Goal: Transaction & Acquisition: Obtain resource

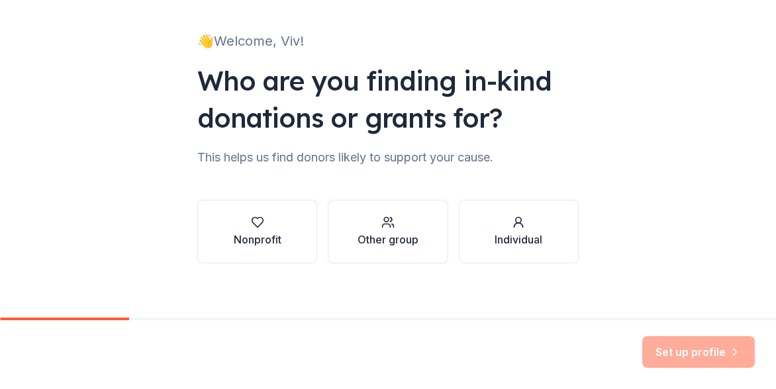
scroll to position [84, 0]
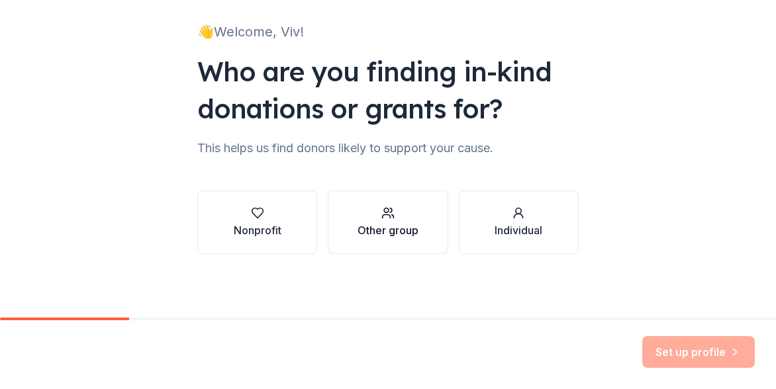
click at [375, 232] on div "Other group" at bounding box center [387, 230] width 61 height 16
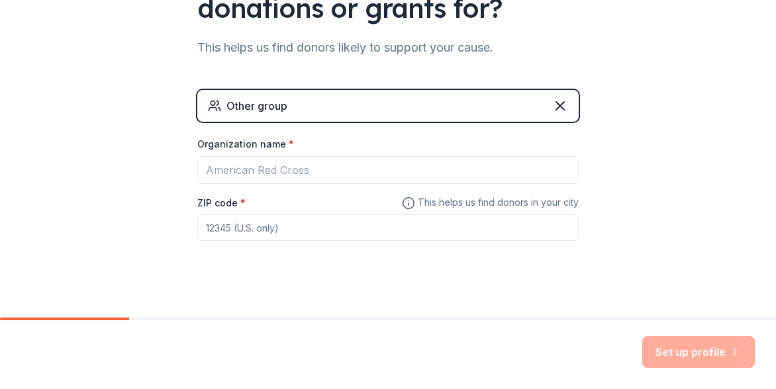
scroll to position [198, 0]
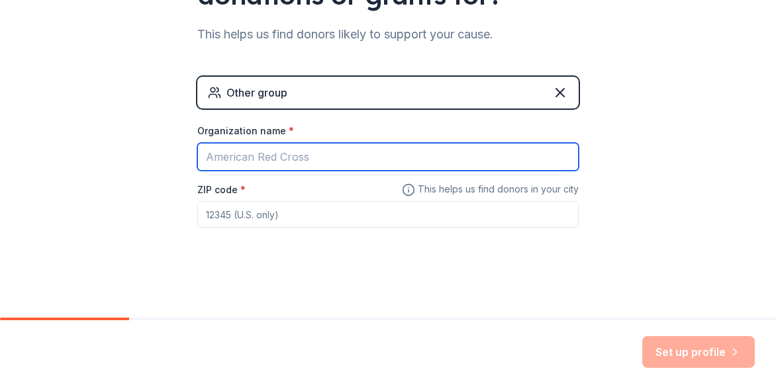
click at [342, 151] on input "Organization name *" at bounding box center [387, 157] width 381 height 28
type input "Learn With Lex, LLC"
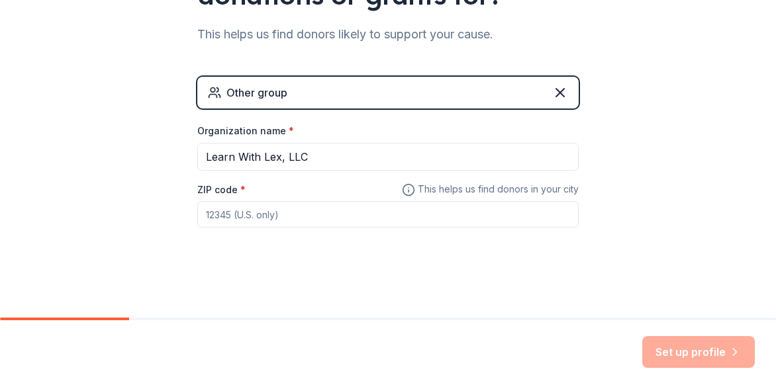
click at [3, 225] on div "👋 Welcome, Viv! Who are you finding in-kind donations or grants for? This helps…" at bounding box center [388, 59] width 776 height 515
click at [290, 225] on input "ZIP code *" at bounding box center [387, 214] width 381 height 26
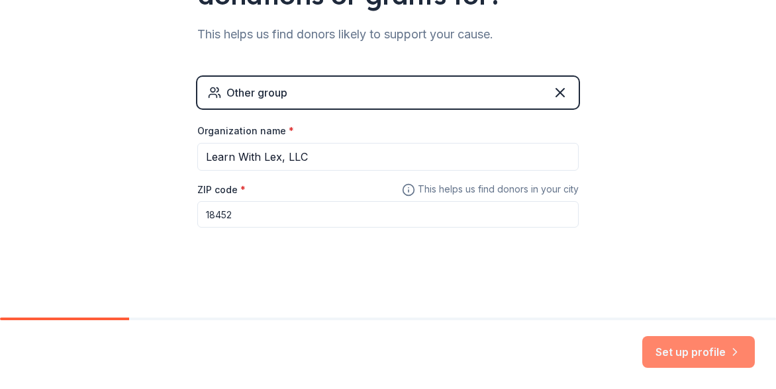
type input "18452"
click at [678, 349] on button "Set up profile" at bounding box center [698, 352] width 112 height 32
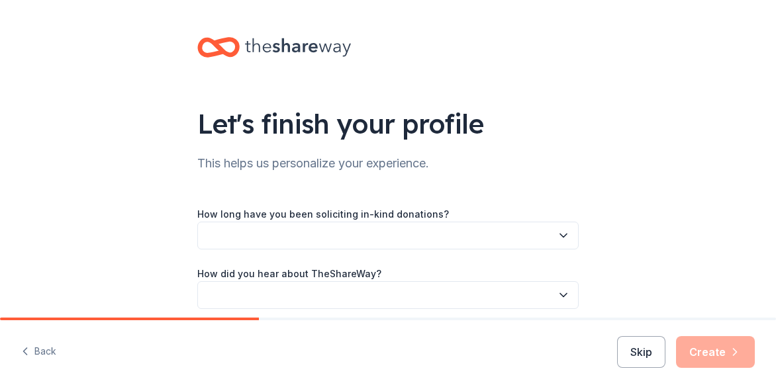
scroll to position [55, 0]
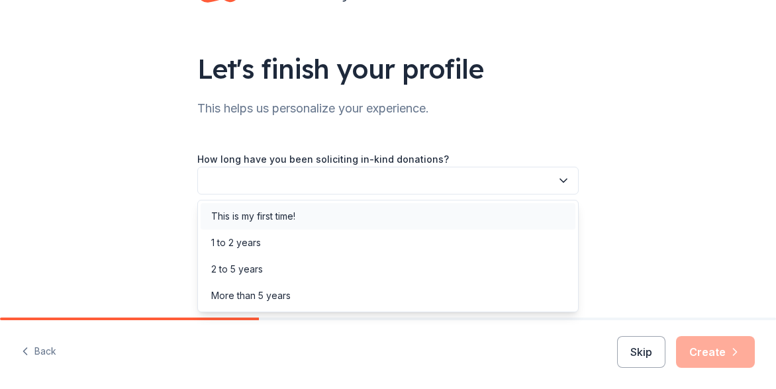
drag, startPoint x: 506, startPoint y: 175, endPoint x: 353, endPoint y: 214, distance: 158.4
click at [363, 211] on body "Let's finish your profile This helps us personalize your experience. How long h…" at bounding box center [388, 194] width 776 height 389
click at [337, 214] on div "This is my first time!" at bounding box center [387, 216] width 375 height 26
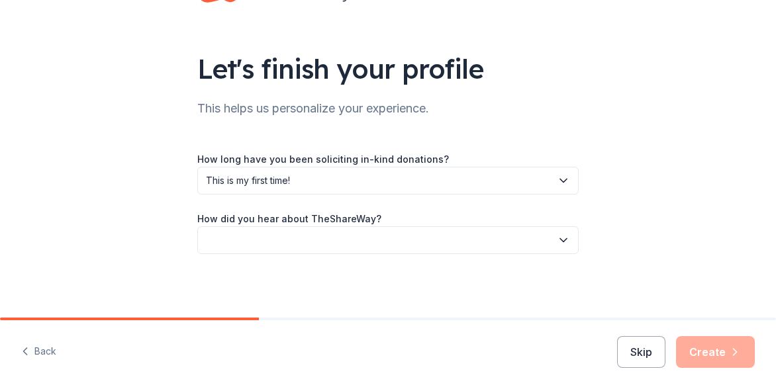
click at [320, 244] on button "button" at bounding box center [387, 240] width 381 height 28
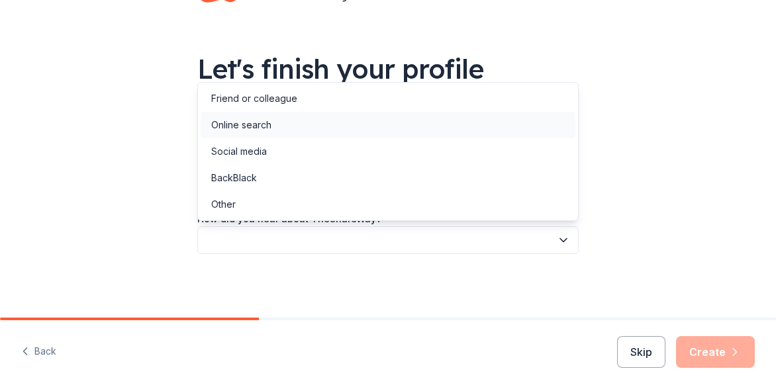
click at [298, 120] on div "Online search" at bounding box center [387, 125] width 375 height 26
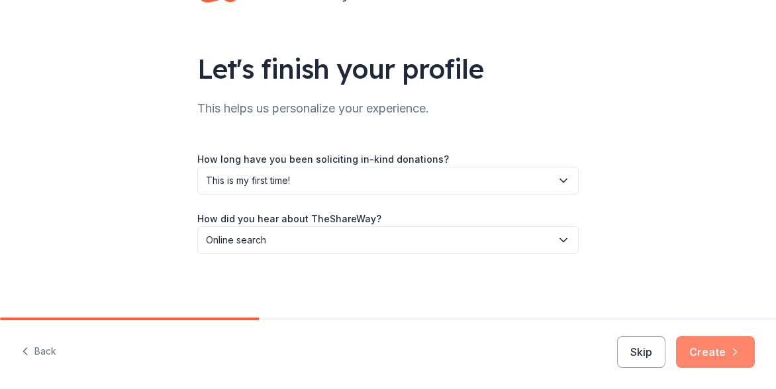
click at [698, 341] on button "Create" at bounding box center [715, 352] width 79 height 32
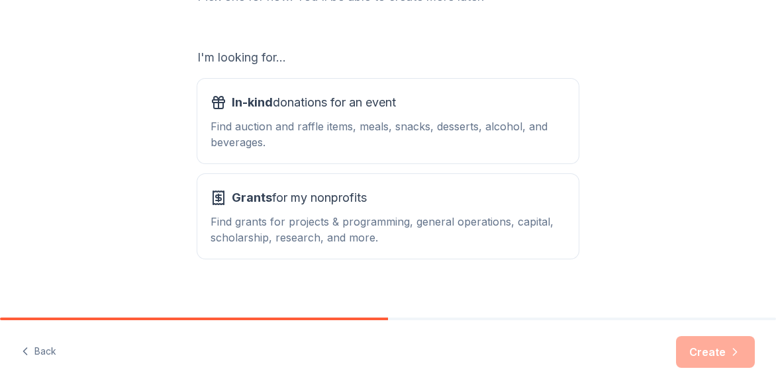
scroll to position [210, 0]
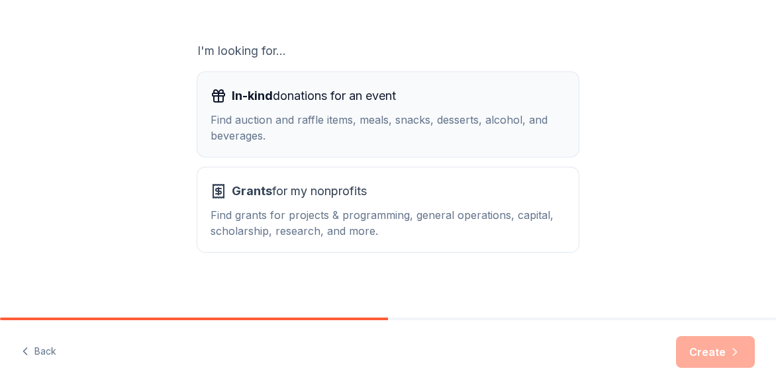
click at [500, 116] on div "Find auction and raffle items, meals, snacks, desserts, alcohol, and beverages." at bounding box center [387, 128] width 355 height 32
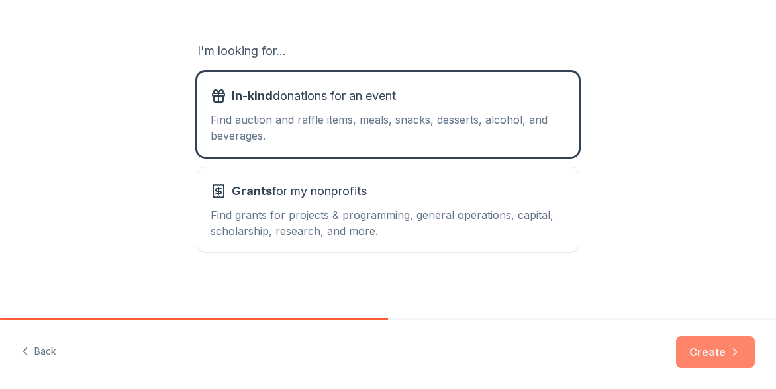
click at [709, 348] on button "Create" at bounding box center [715, 352] width 79 height 32
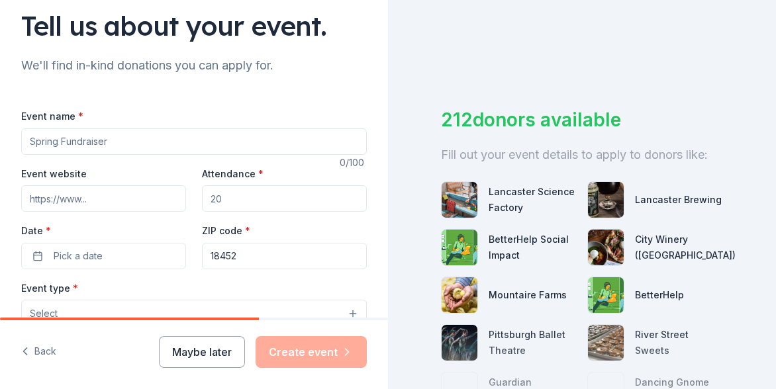
scroll to position [99, 0]
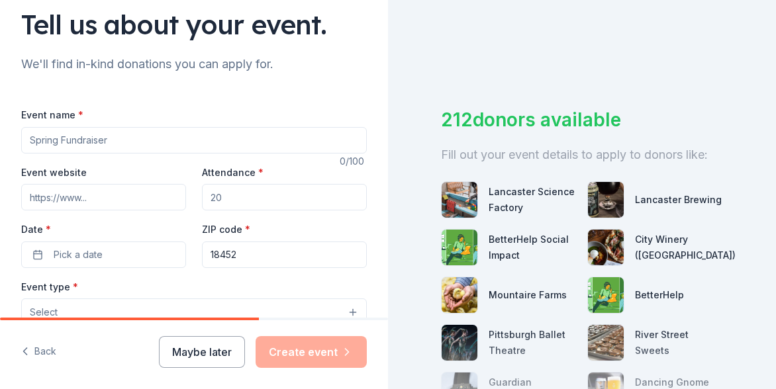
click at [314, 208] on input "Attendance *" at bounding box center [284, 197] width 165 height 26
type input "300"
click at [134, 250] on button "Pick a date" at bounding box center [103, 255] width 165 height 26
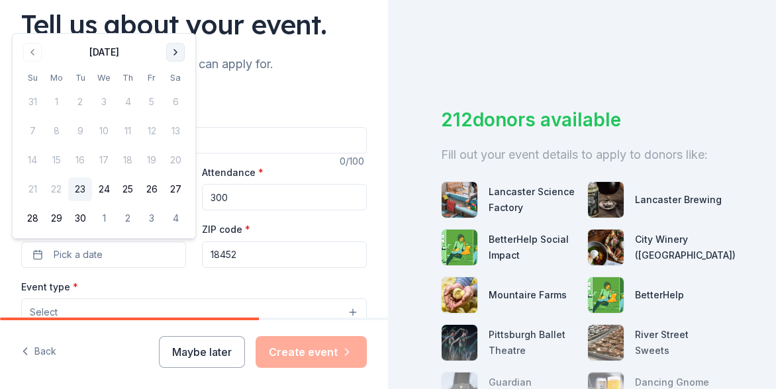
click at [177, 52] on button "Go to next month" at bounding box center [175, 52] width 19 height 19
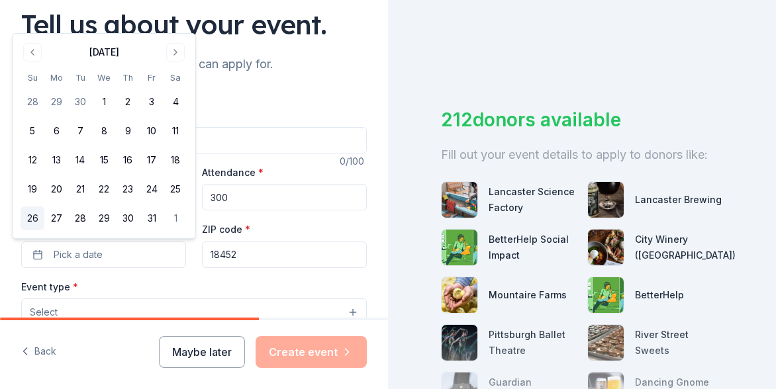
click at [31, 220] on button "26" at bounding box center [33, 218] width 24 height 24
click at [345, 109] on div "Event name *" at bounding box center [193, 130] width 345 height 47
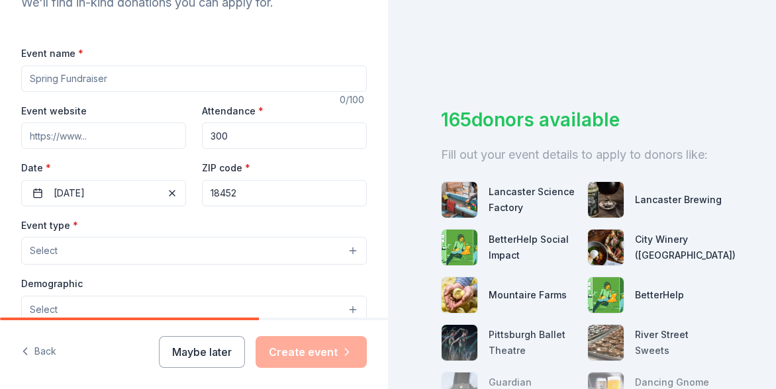
scroll to position [190, 0]
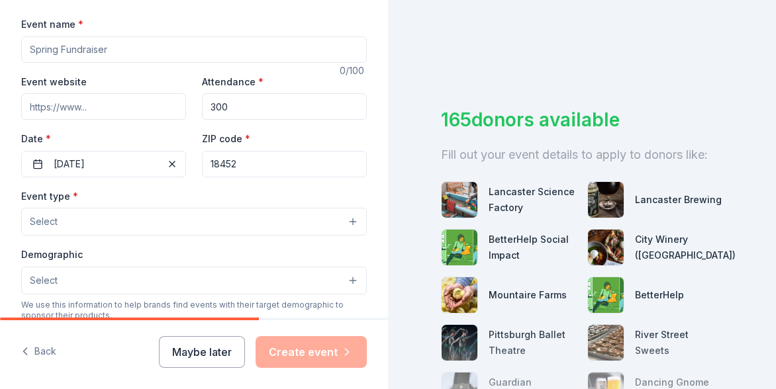
click at [259, 221] on button "Select" at bounding box center [193, 222] width 345 height 28
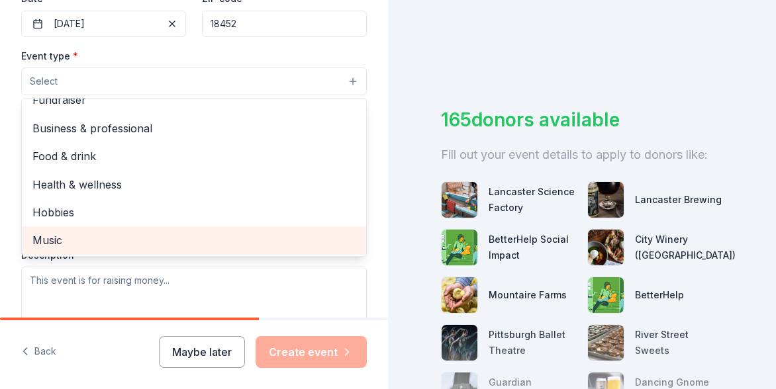
scroll to position [0, 0]
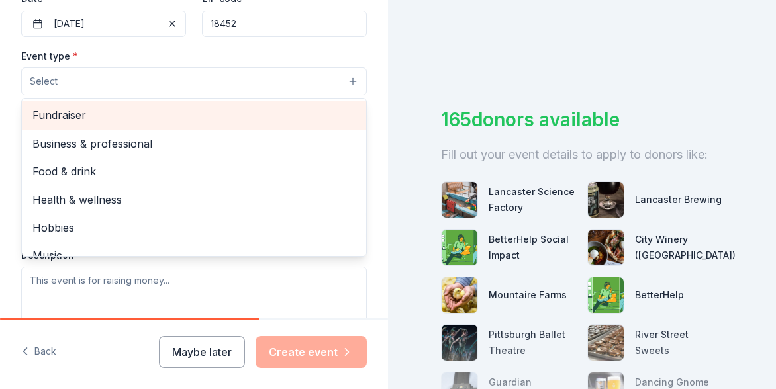
click at [120, 113] on span "Fundraiser" at bounding box center [193, 115] width 323 height 17
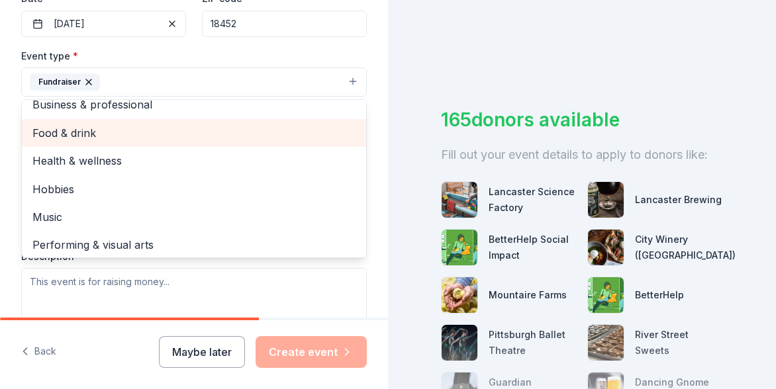
scroll to position [16, 0]
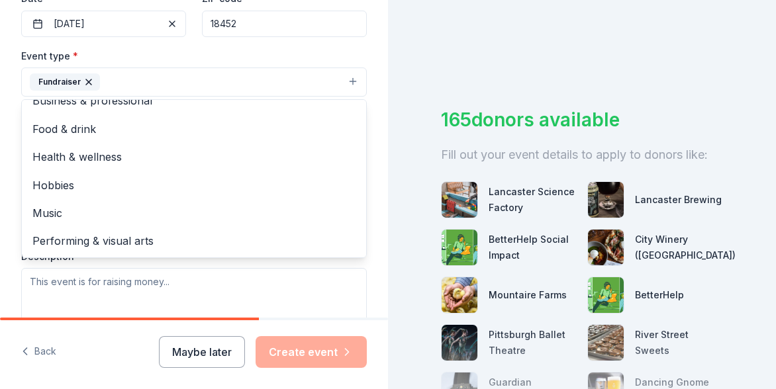
click at [13, 154] on div "Tell us about your event. We'll find in-kind donations you can apply for. Event…" at bounding box center [194, 111] width 388 height 882
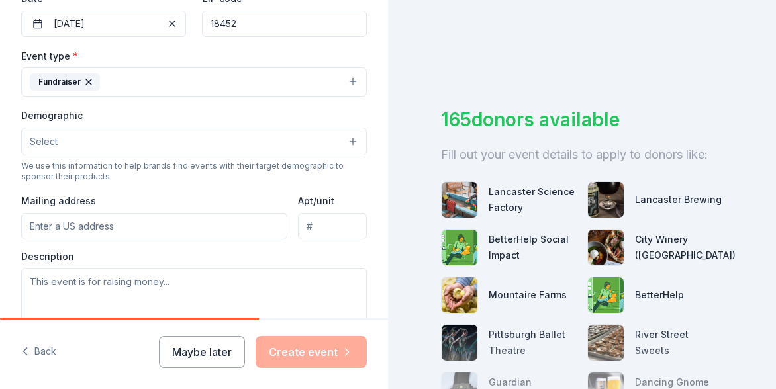
click at [69, 144] on button "Select" at bounding box center [193, 142] width 345 height 28
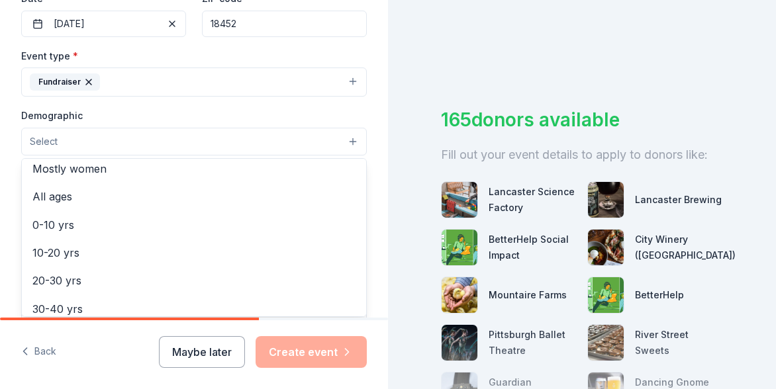
scroll to position [62, 0]
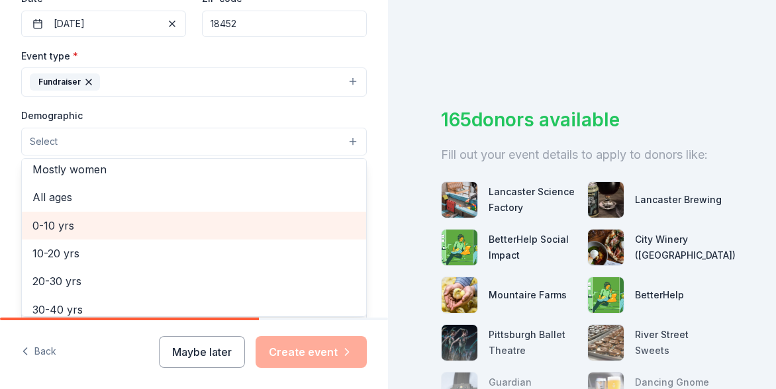
click at [68, 222] on span "0-10 yrs" at bounding box center [193, 225] width 323 height 17
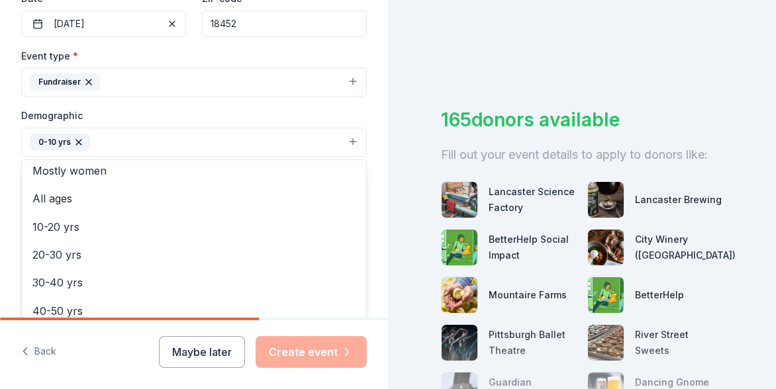
click at [15, 187] on div "Tell us about your event. We'll find in-kind donations you can apply for. Event…" at bounding box center [194, 111] width 388 height 883
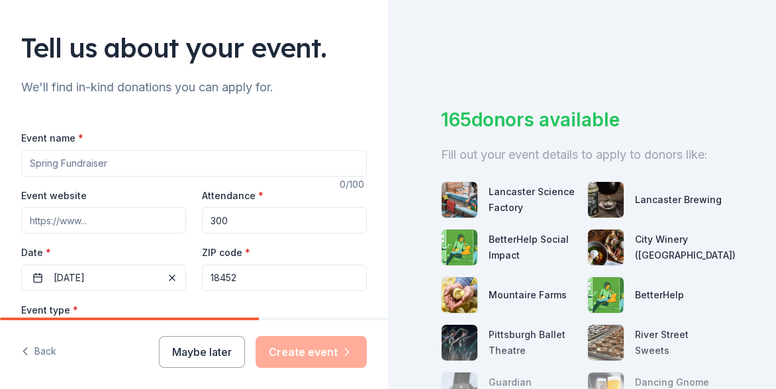
scroll to position [83, 0]
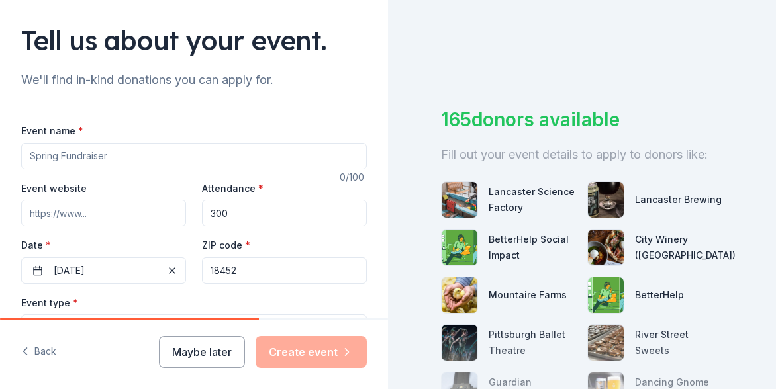
click at [130, 157] on input "Event name *" at bounding box center [193, 156] width 345 height 26
type input "S"
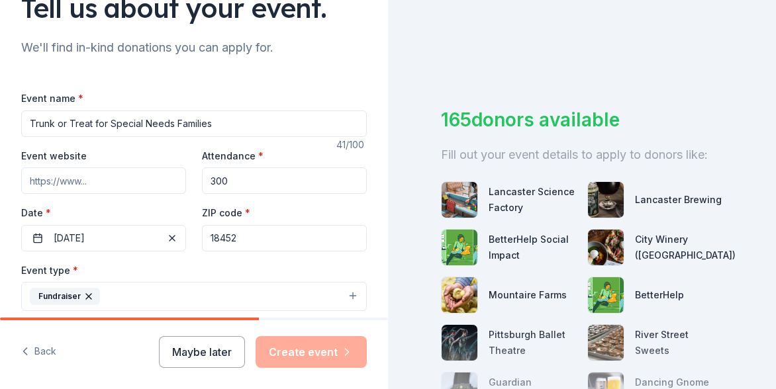
scroll to position [130, 0]
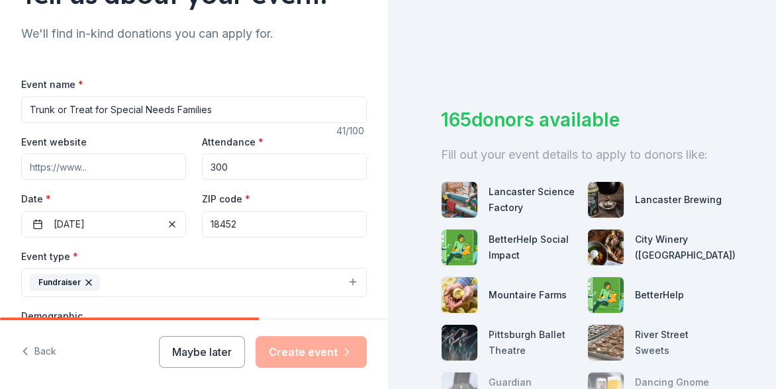
type input "Trunk or Treat for Special Needs Families"
click at [111, 175] on input "Event website" at bounding box center [103, 167] width 165 height 26
paste input "https://www.facebook.com/share/1CeNdraT6h/"
type input "https://www.facebook.com/share/1CeNdraT6h/"
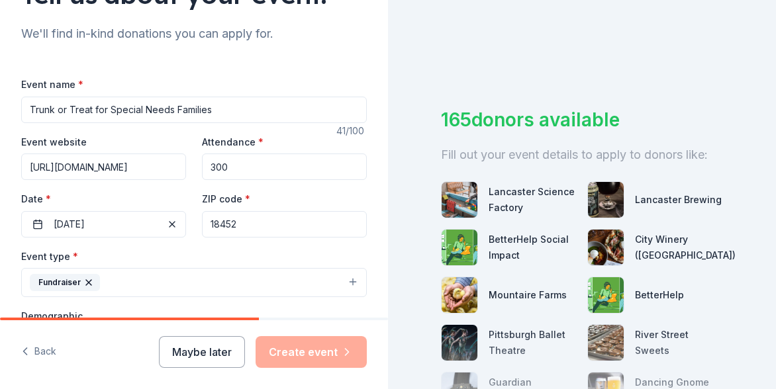
click at [270, 165] on input "300" at bounding box center [284, 167] width 165 height 26
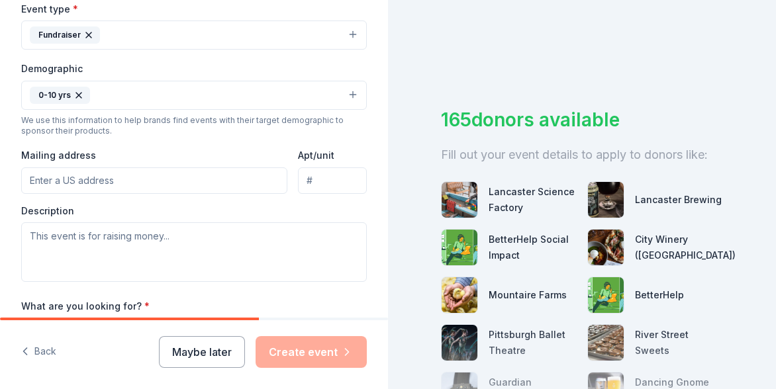
scroll to position [379, 0]
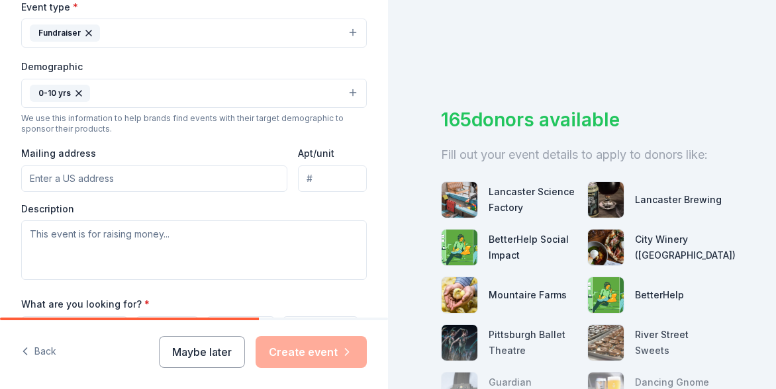
click at [241, 169] on input "Mailing address" at bounding box center [154, 178] width 266 height 26
paste input "505 Main St"
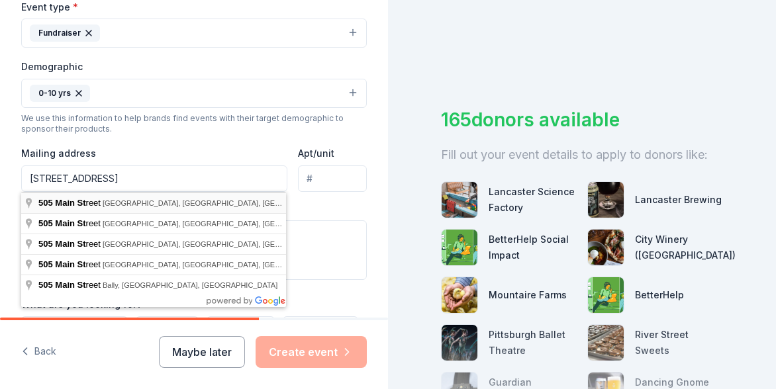
type input "505 Main Street, Blakely, PA, 18452"
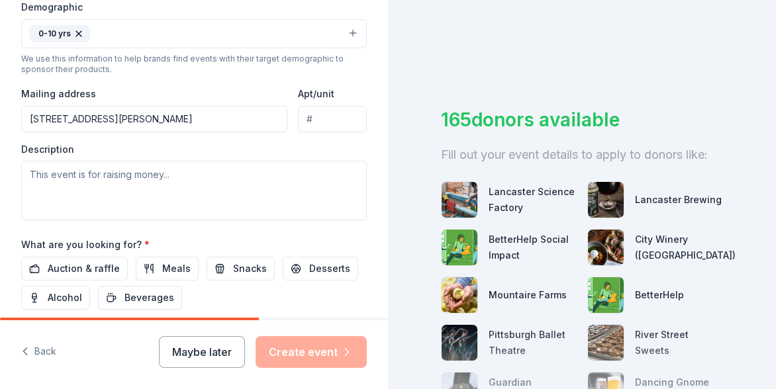
scroll to position [440, 0]
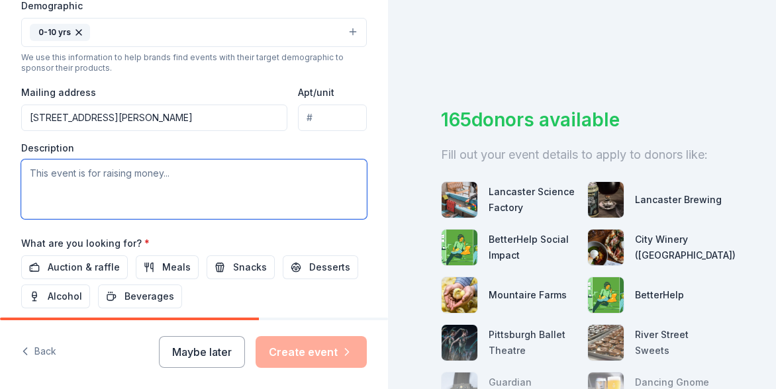
click at [206, 189] on textarea at bounding box center [193, 189] width 345 height 60
paste textarea "Learn with Lex, LLC is hosting a Trunk-or-Treat for Special Needs Families on S…"
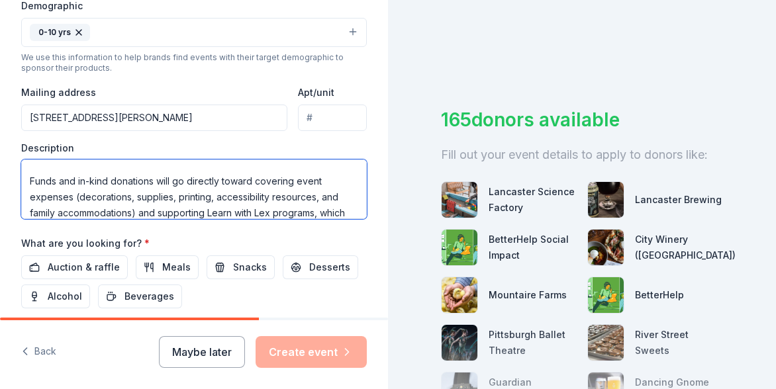
scroll to position [104, 0]
click at [30, 179] on textarea "Learn with Lex, LLC is hosting a Trunk-or-Treat for Special Needs Families on S…" at bounding box center [193, 189] width 345 height 60
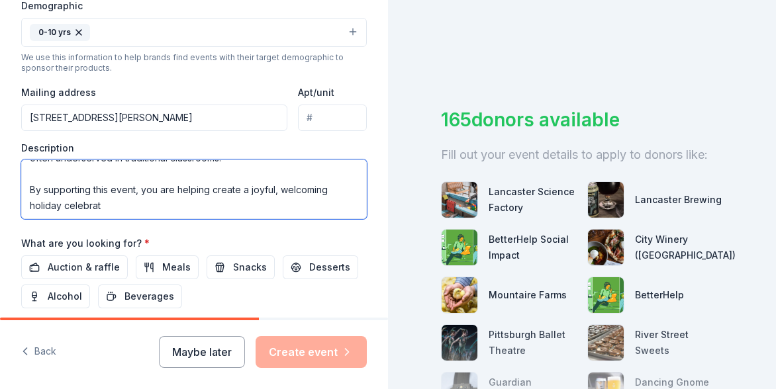
scroll to position [175, 0]
click at [33, 190] on textarea "Learn with Lex, LLC is hosting a Trunk-or-Treat for Special Needs Families on S…" at bounding box center [193, 189] width 345 height 60
drag, startPoint x: 275, startPoint y: 191, endPoint x: 332, endPoint y: 193, distance: 56.9
click at [332, 193] on textarea "Learn with Lex, LLC is hosting a Trunk-or-Treat for Special Needs Families on S…" at bounding box center [193, 189] width 345 height 60
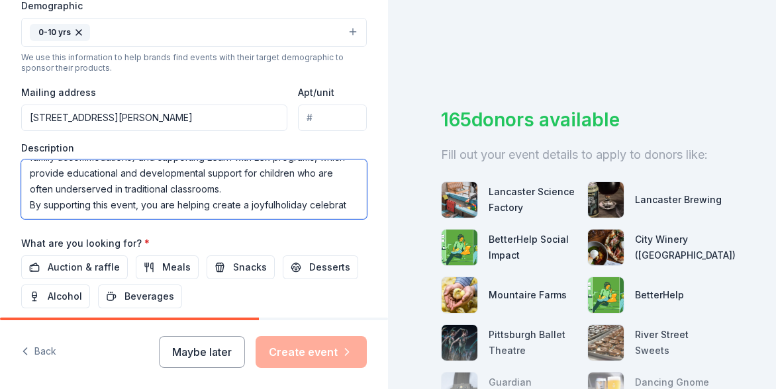
scroll to position [143, 0]
click at [356, 204] on textarea "Learn with Lex, LLC is hosting a Trunk-or-Treat for Special Needs Families on S…" at bounding box center [193, 189] width 345 height 60
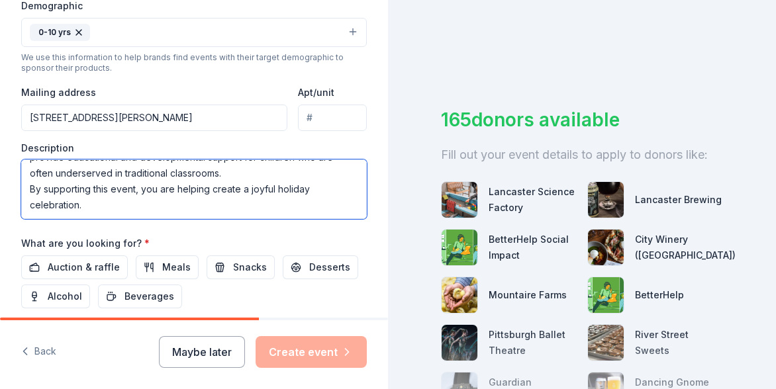
click at [277, 191] on textarea "Learn with Lex, LLC is hosting a Trunk-or-Treat for Special Needs Families on S…" at bounding box center [193, 189] width 345 height 60
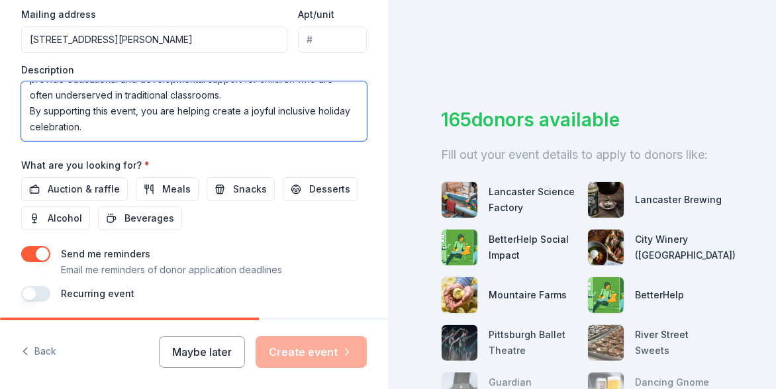
scroll to position [527, 0]
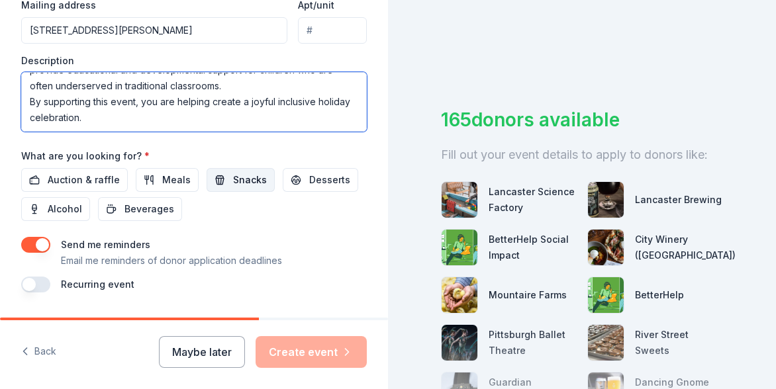
type textarea "Learn with Lex, LLC is hosting a Trunk-or-Treat for Special Needs Families on S…"
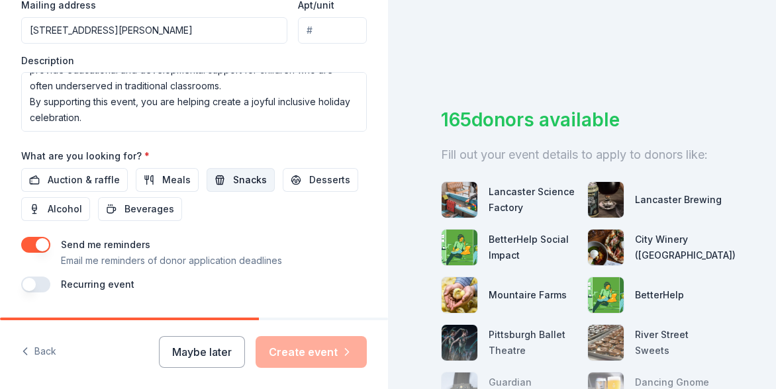
click at [242, 177] on span "Snacks" at bounding box center [250, 180] width 34 height 16
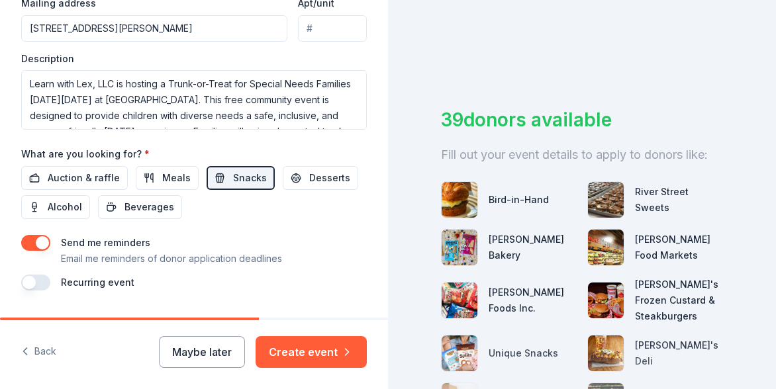
scroll to position [566, 0]
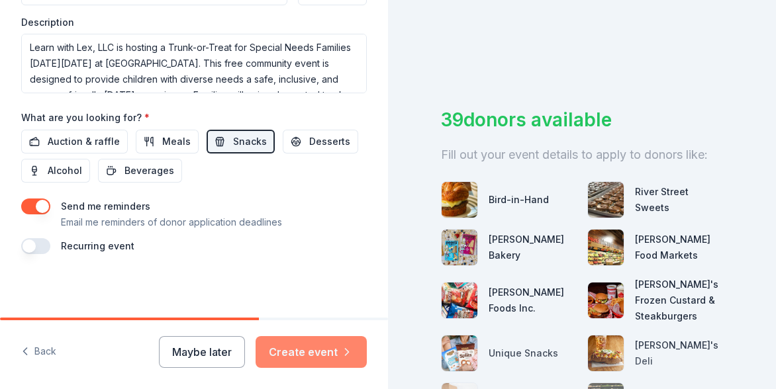
click at [324, 347] on button "Create event" at bounding box center [310, 352] width 111 height 32
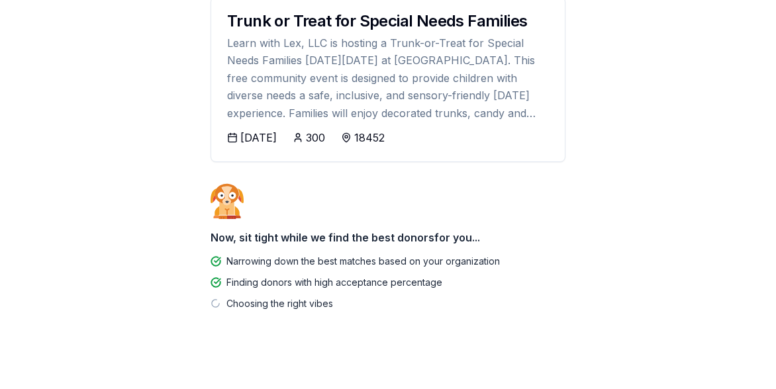
scroll to position [224, 0]
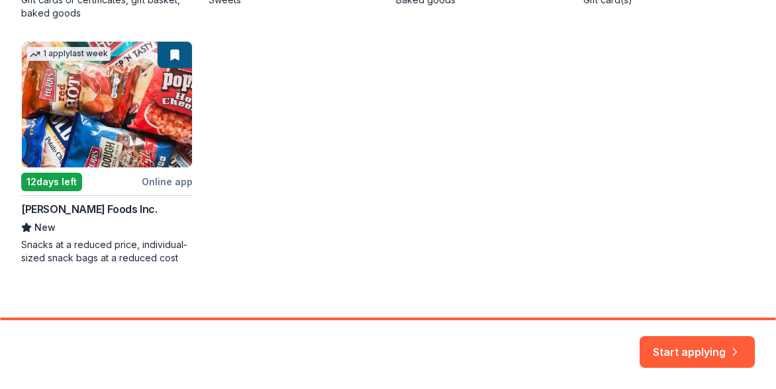
scroll to position [484, 0]
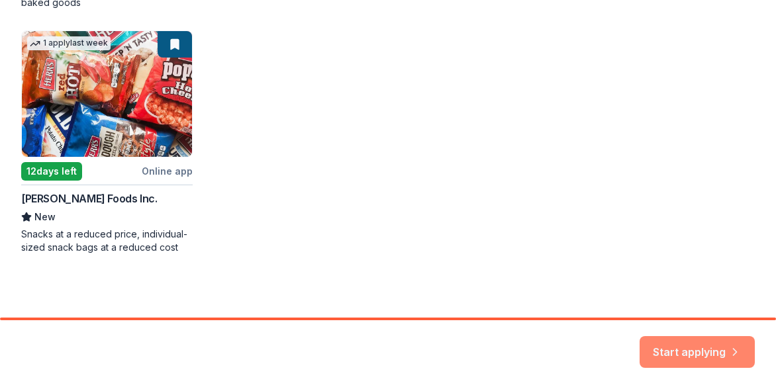
click at [668, 343] on button "Start applying" at bounding box center [696, 348] width 115 height 32
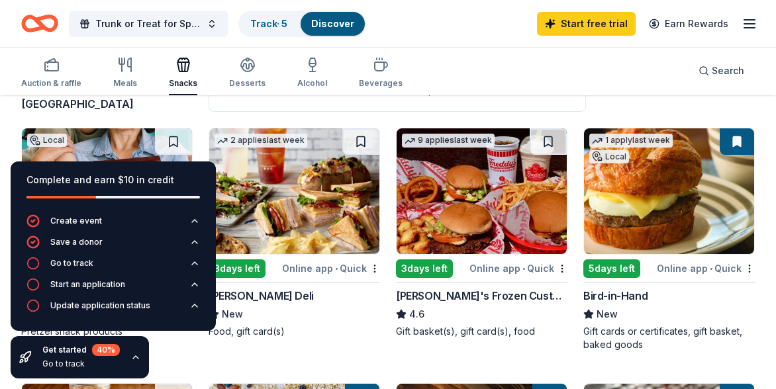
scroll to position [115, 0]
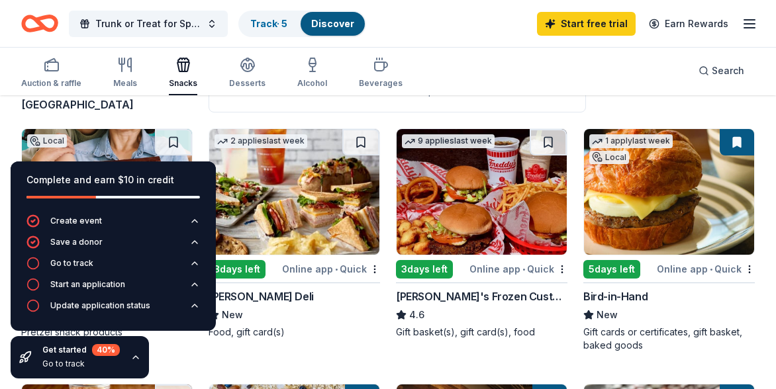
click at [132, 360] on icon "button" at bounding box center [135, 357] width 11 height 11
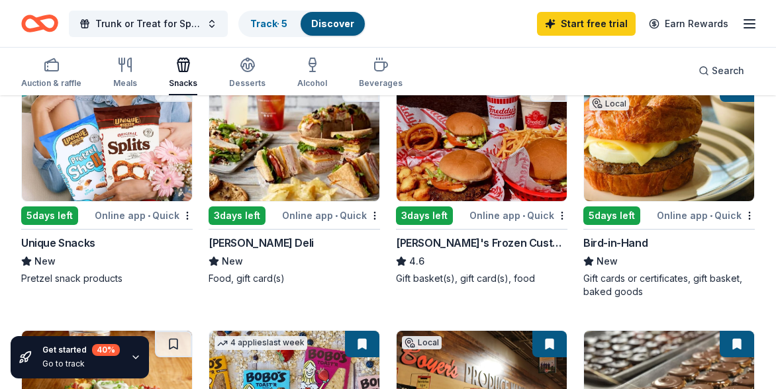
scroll to position [177, 0]
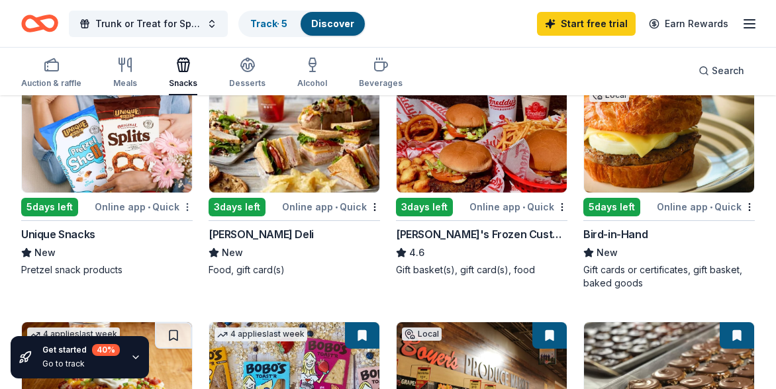
click at [185, 208] on html "Trunk or Treat for Special Needs Families Track · 5 Discover Start free trial E…" at bounding box center [388, 17] width 776 height 389
click at [62, 204] on div "5 days left" at bounding box center [49, 207] width 57 height 19
click at [275, 188] on img at bounding box center [294, 130] width 170 height 126
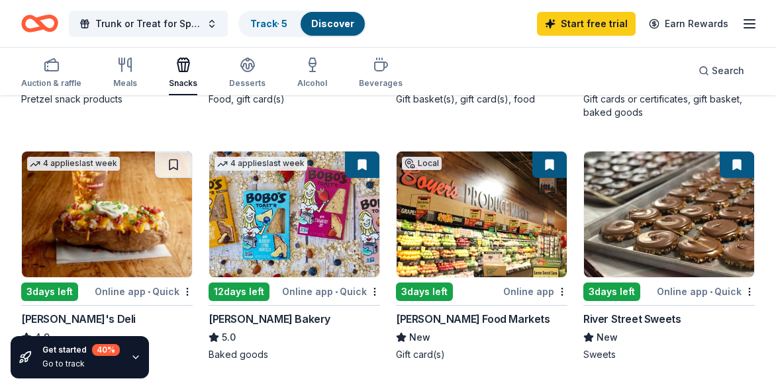
scroll to position [354, 0]
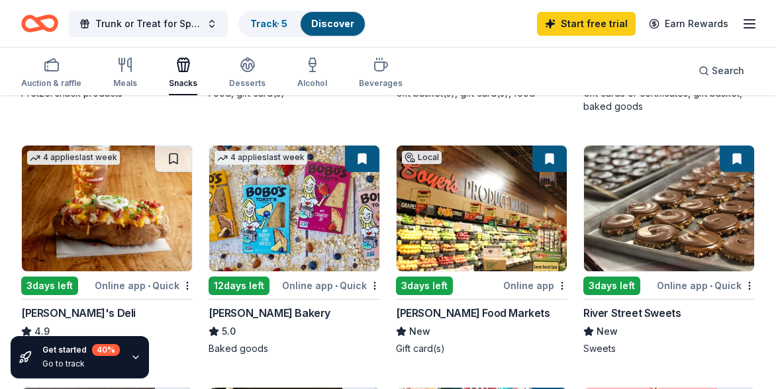
click at [155, 206] on img at bounding box center [107, 209] width 170 height 126
click at [291, 201] on img at bounding box center [294, 209] width 170 height 126
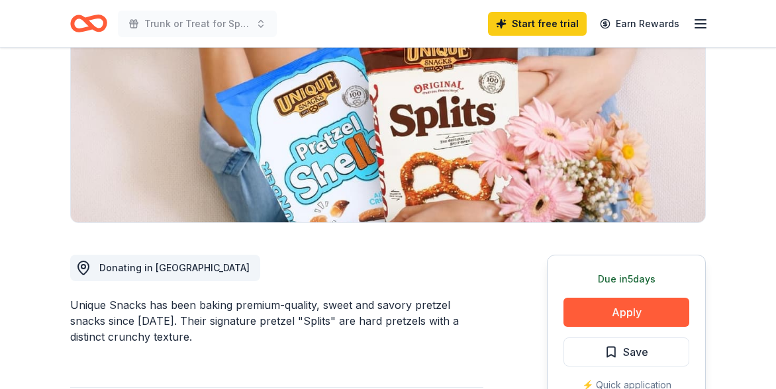
scroll to position [178, 0]
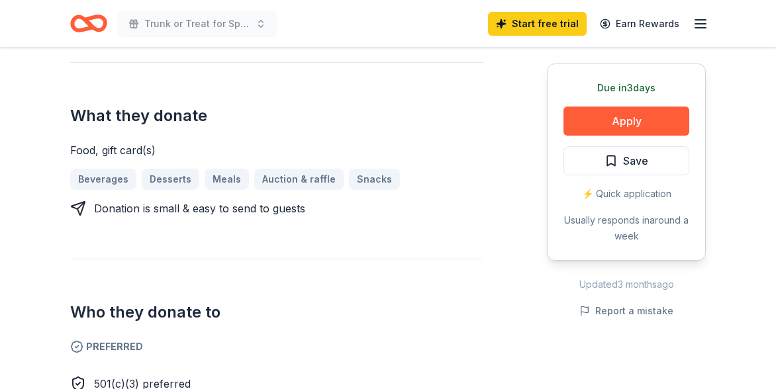
scroll to position [539, 0]
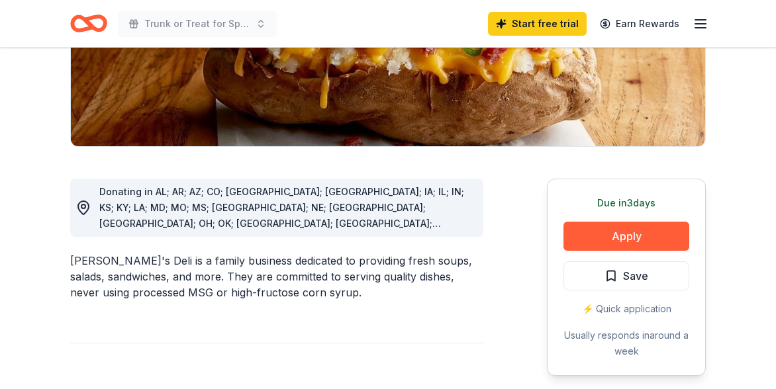
scroll to position [242, 0]
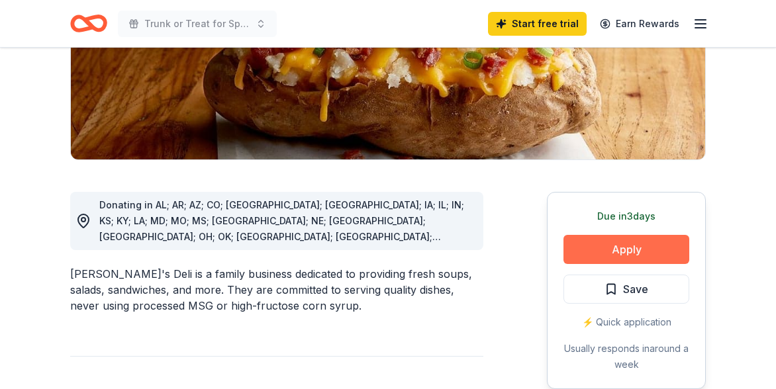
click at [608, 253] on button "Apply" at bounding box center [626, 249] width 126 height 29
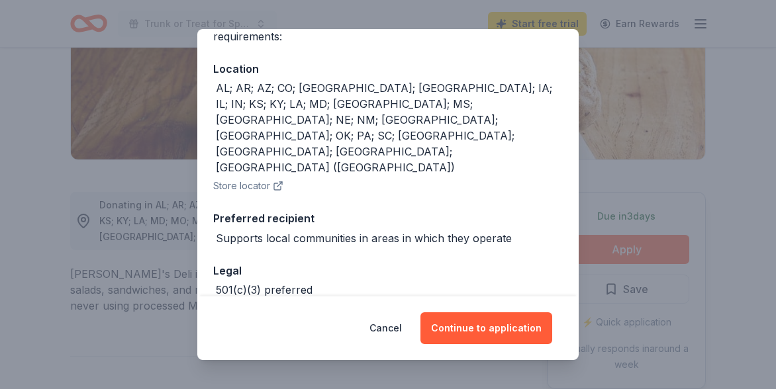
scroll to position [136, 0]
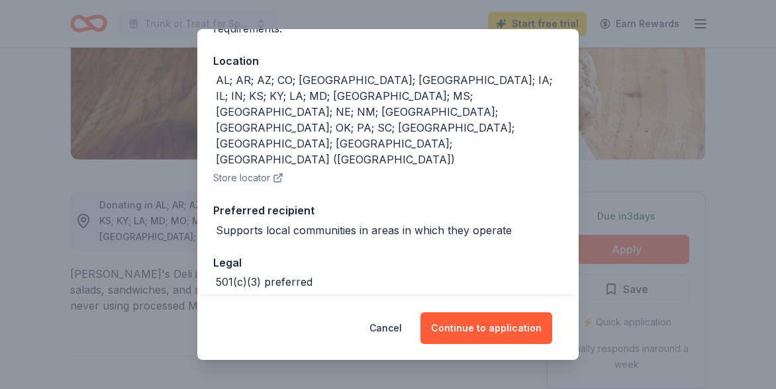
click at [69, 291] on div "Donor Program Requirements We've summarized the requirements for Jason's Deli '…" at bounding box center [388, 194] width 776 height 389
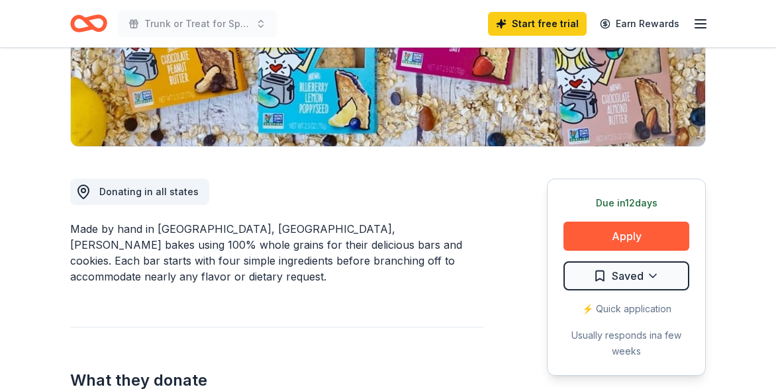
scroll to position [235, 0]
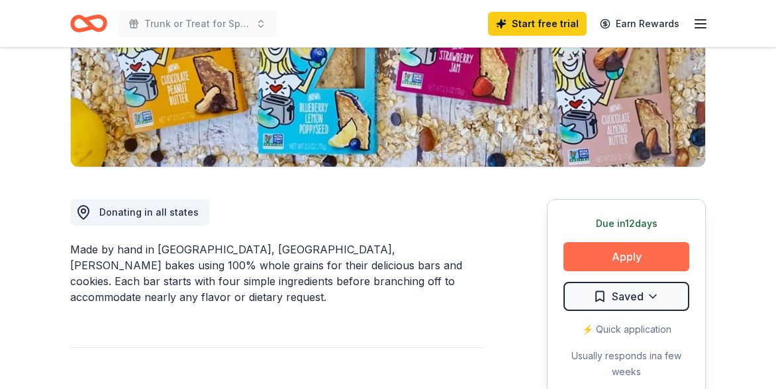
click at [601, 256] on button "Apply" at bounding box center [626, 256] width 126 height 29
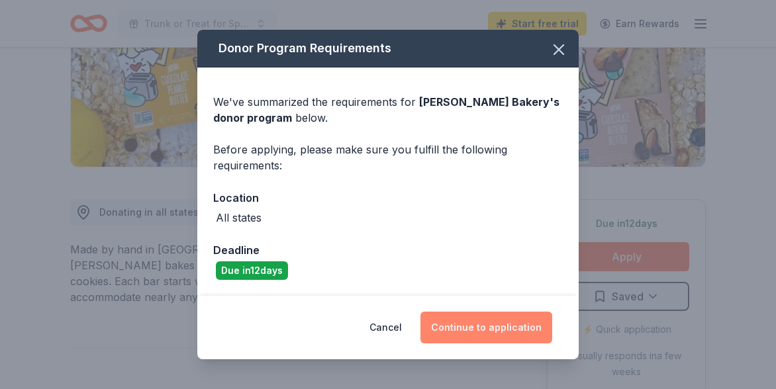
click at [474, 318] on button "Continue to application" at bounding box center [486, 328] width 132 height 32
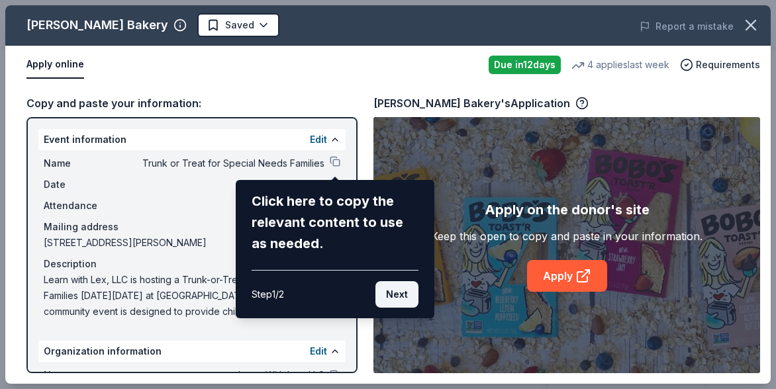
click at [406, 295] on button "Next" at bounding box center [396, 294] width 43 height 26
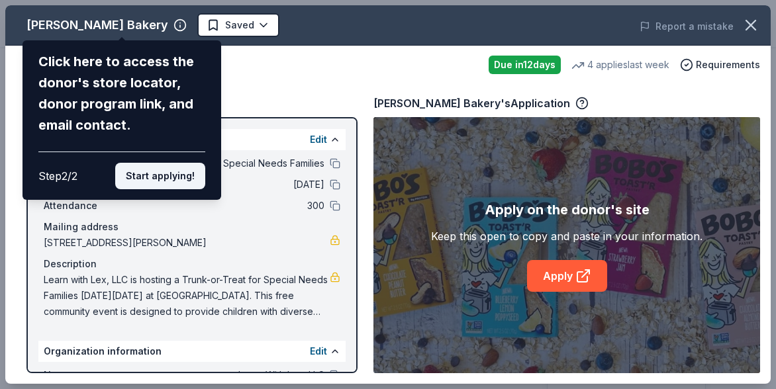
click at [175, 179] on button "Start applying!" at bounding box center [160, 176] width 90 height 26
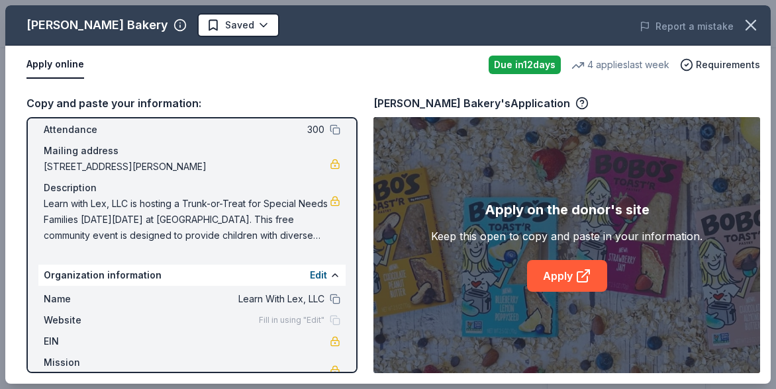
scroll to position [91, 0]
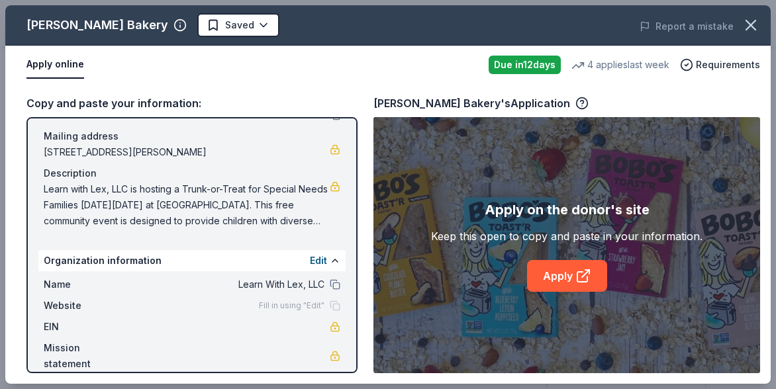
click at [64, 326] on span "EIN" at bounding box center [88, 327] width 89 height 16
click at [294, 335] on div "EIN" at bounding box center [192, 327] width 296 height 16
click at [318, 260] on button "Edit" at bounding box center [318, 261] width 17 height 16
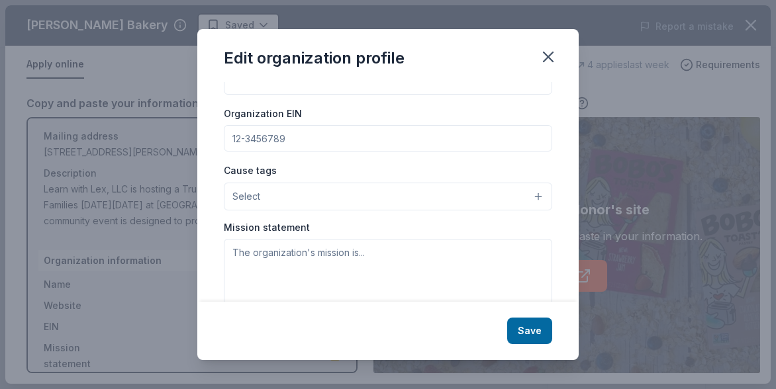
scroll to position [174, 0]
click at [341, 144] on input "Organization EIN" at bounding box center [388, 137] width 328 height 26
type input "932045240"
click at [497, 185] on button "Select" at bounding box center [388, 195] width 328 height 28
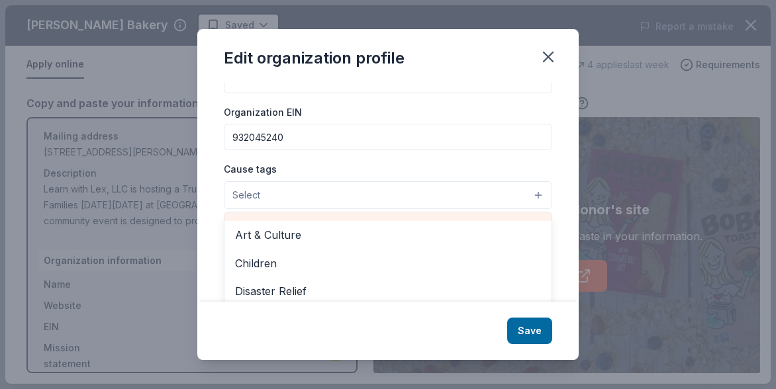
scroll to position [33, 0]
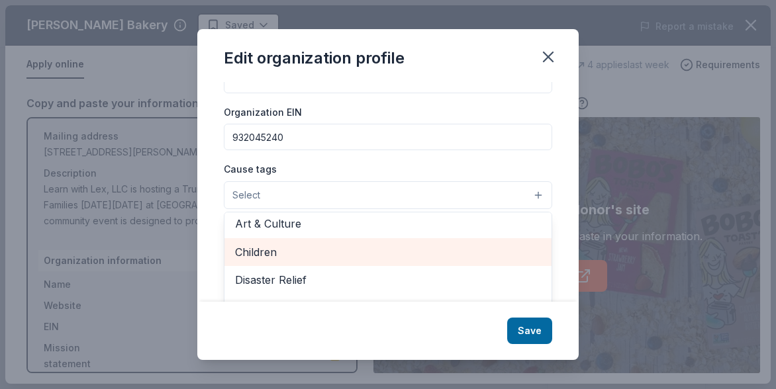
click at [402, 251] on span "Children" at bounding box center [388, 252] width 306 height 17
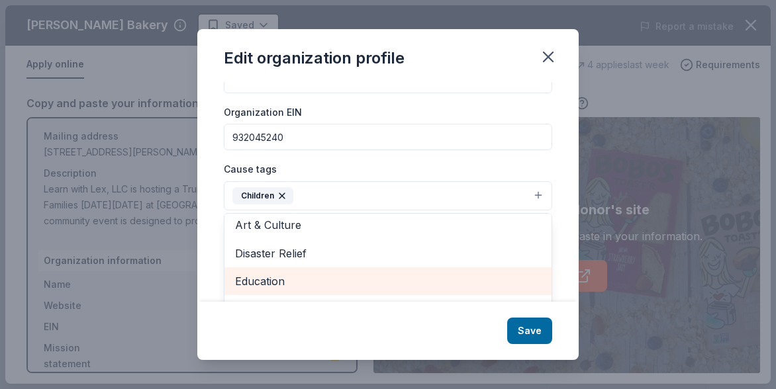
click at [359, 282] on span "Education" at bounding box center [388, 281] width 306 height 17
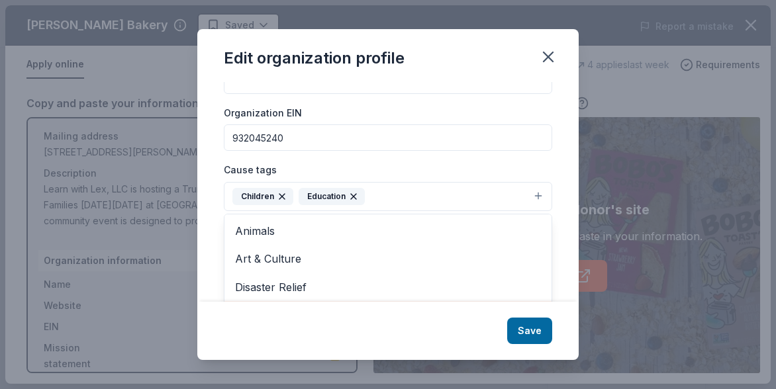
scroll to position [198, 0]
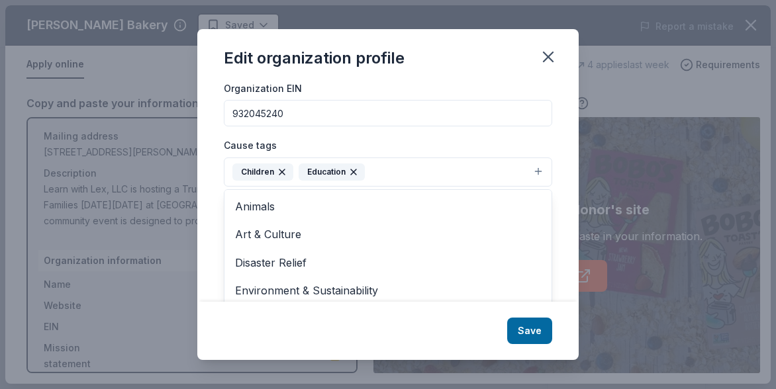
click at [565, 227] on div "Changes made here will be reflected on your Account. Organization name Learn Wi…" at bounding box center [387, 192] width 381 height 220
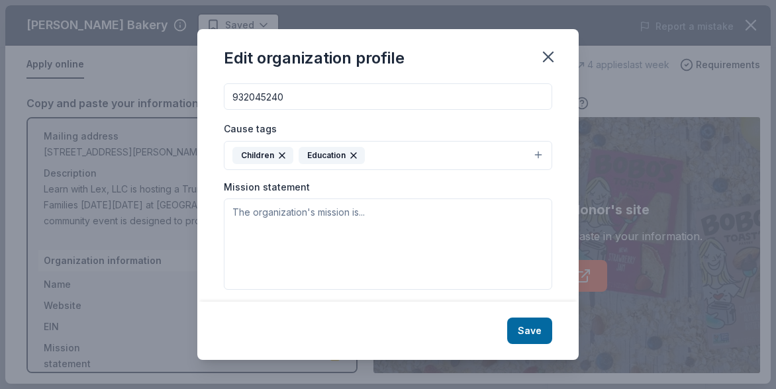
scroll to position [224, 0]
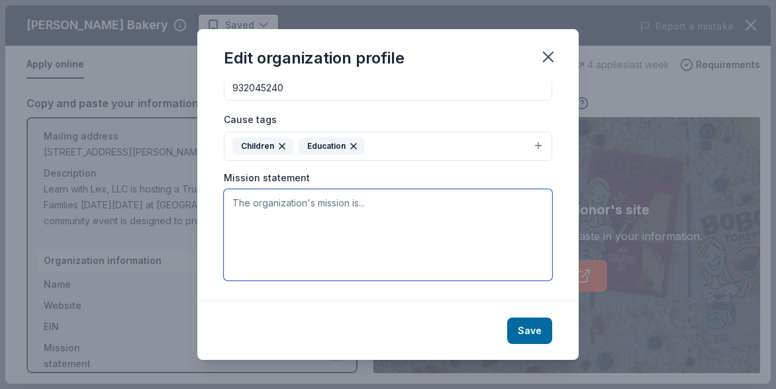
click at [375, 253] on textarea at bounding box center [388, 234] width 328 height 91
paste textarea "Founded by Miss Lex (Kutztown University alum and early childhood educator), Le…"
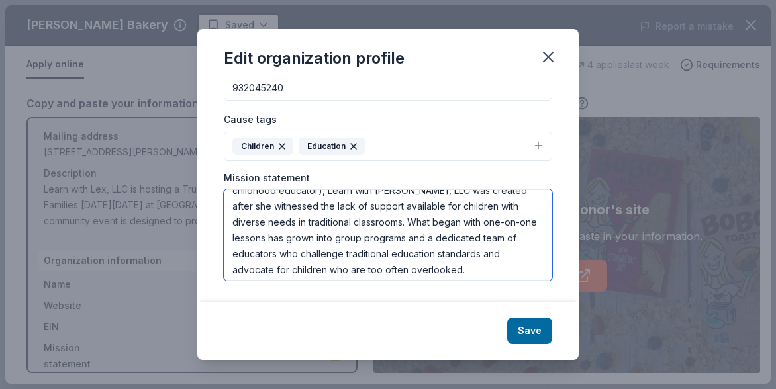
scroll to position [32, 0]
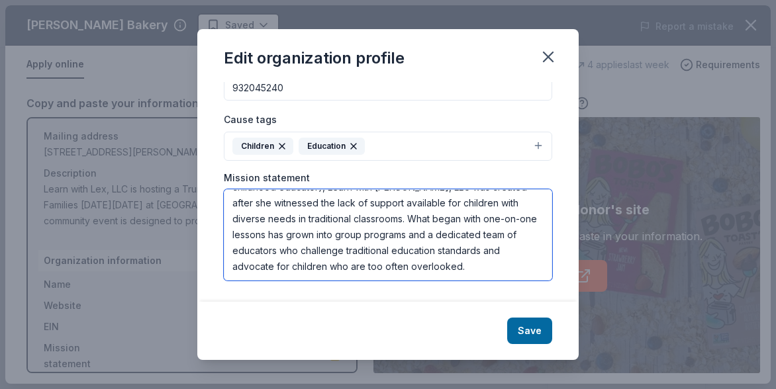
click at [232, 233] on textarea "Founded by Miss Lex (Kutztown University alum and early childhood educator), Le…" at bounding box center [388, 234] width 328 height 91
click at [521, 222] on textarea "Founded by Miss Lex (Kutztown University alum and early childhood educator), Le…" at bounding box center [388, 234] width 328 height 91
drag, startPoint x: 423, startPoint y: 236, endPoint x: 492, endPoint y: 236, distance: 68.8
click at [492, 236] on textarea "Founded by Miss Lex (Kutztown University alum and early childhood educator), Le…" at bounding box center [388, 234] width 328 height 91
drag, startPoint x: 494, startPoint y: 236, endPoint x: 428, endPoint y: 238, distance: 66.2
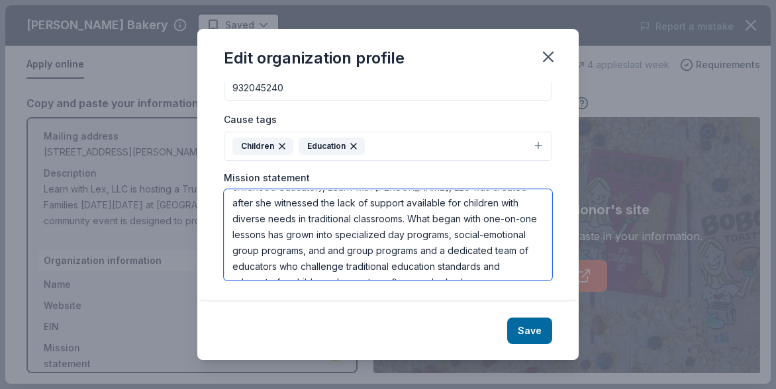
click at [428, 238] on textarea "Founded by Miss Lex (Kutztown University alum and early childhood educator), Le…" at bounding box center [388, 234] width 328 height 91
click at [497, 235] on textarea "Founded by Miss Lex (Kutztown University alum and early childhood educator), Le…" at bounding box center [388, 234] width 328 height 91
click at [500, 236] on textarea "Founded by Miss Lex (Kutztown University alum and early childhood educator), Le…" at bounding box center [388, 234] width 328 height 91
drag, startPoint x: 483, startPoint y: 236, endPoint x: 490, endPoint y: 252, distance: 17.8
click at [490, 252] on textarea "Founded by Miss Lex (Kutztown University alum and early childhood educator), Le…" at bounding box center [388, 234] width 328 height 91
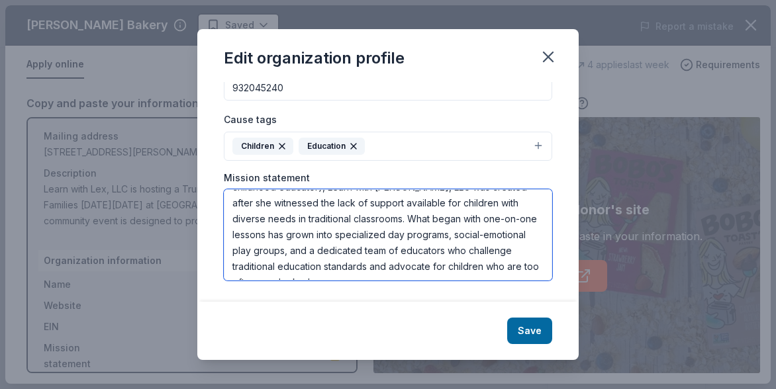
type textarea "Founded by Miss Lex (Kutztown University alum and early childhood educator), Le…"
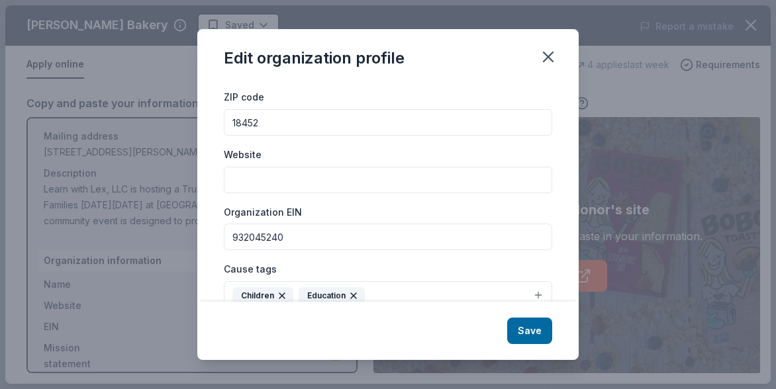
scroll to position [60, 0]
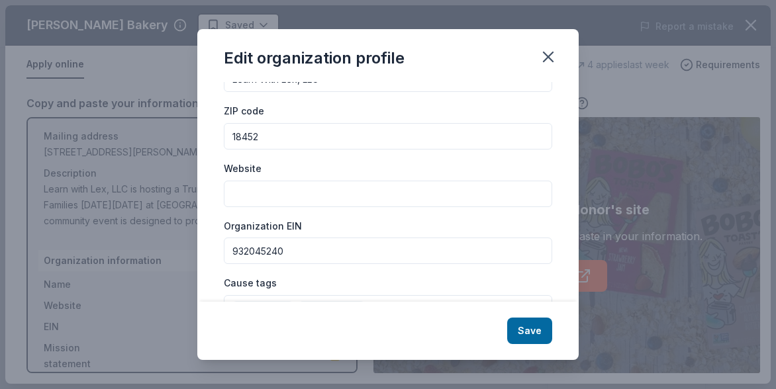
click at [313, 251] on input "932045240" at bounding box center [388, 251] width 328 height 26
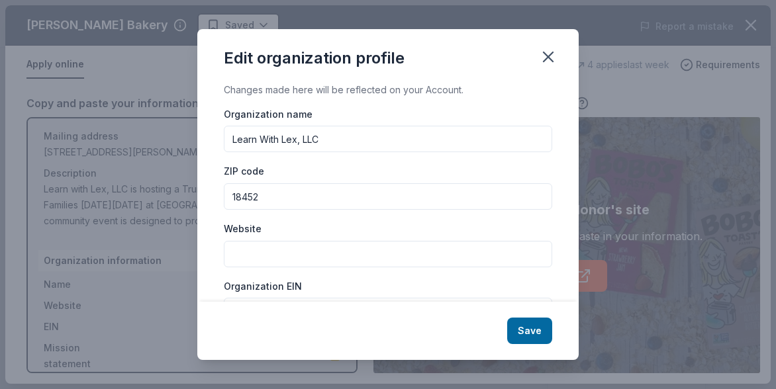
click at [290, 261] on input "Website" at bounding box center [388, 254] width 328 height 26
paste input "https://www.facebook.com/profile.php?id=100093442609079"
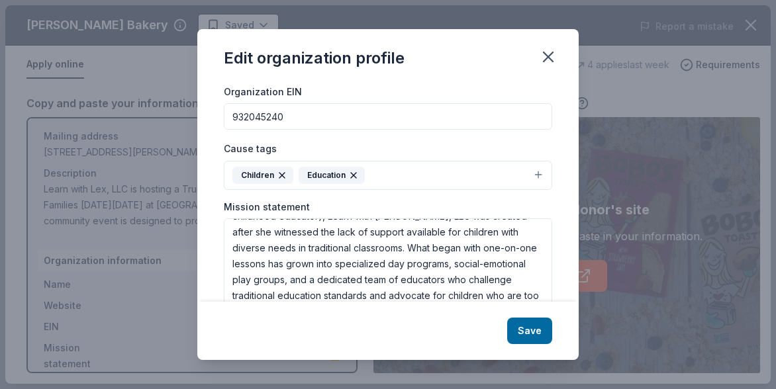
scroll to position [224, 0]
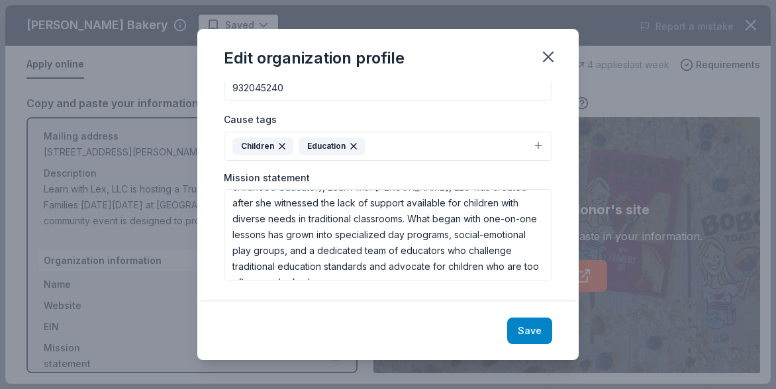
type input "https://www.facebook.com/profile.php?id=100093442609079"
click at [537, 331] on button "Save" at bounding box center [529, 331] width 45 height 26
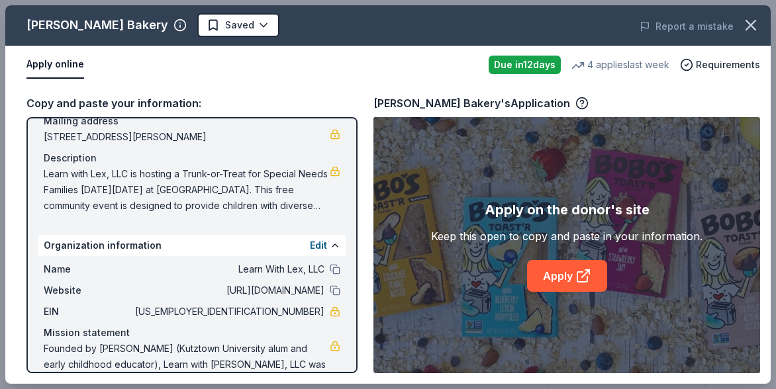
scroll to position [138, 0]
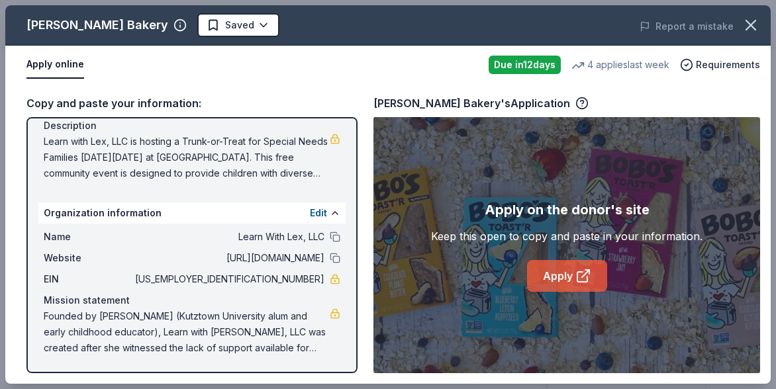
click at [556, 285] on link "Apply" at bounding box center [567, 276] width 80 height 32
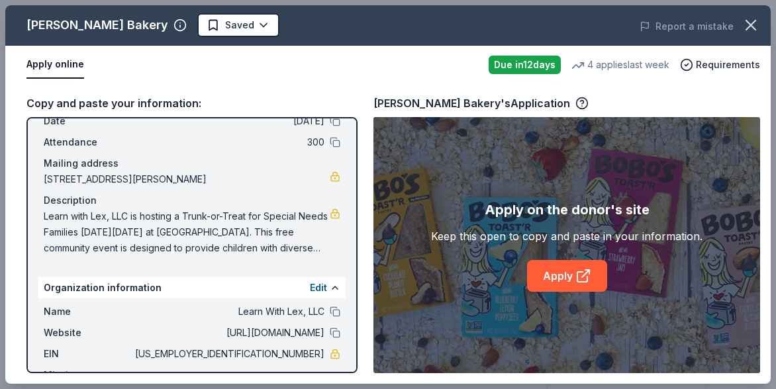
scroll to position [0, 0]
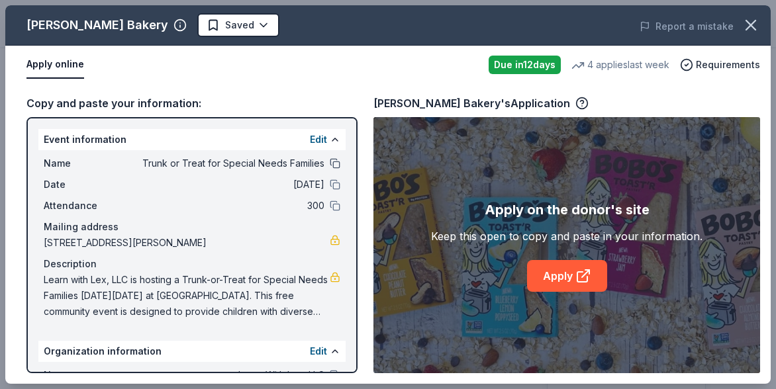
click at [334, 163] on button at bounding box center [335, 163] width 11 height 11
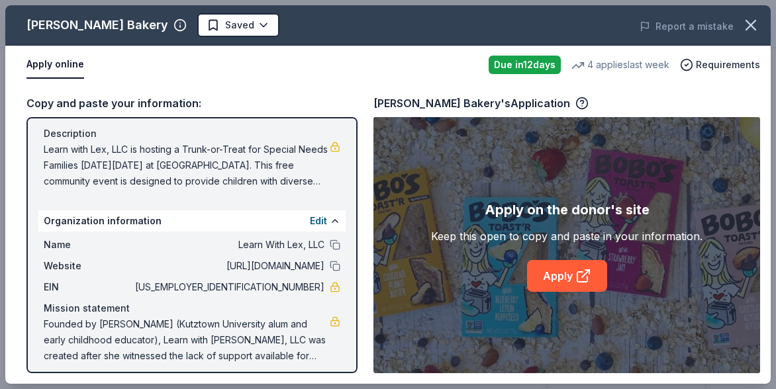
scroll to position [138, 0]
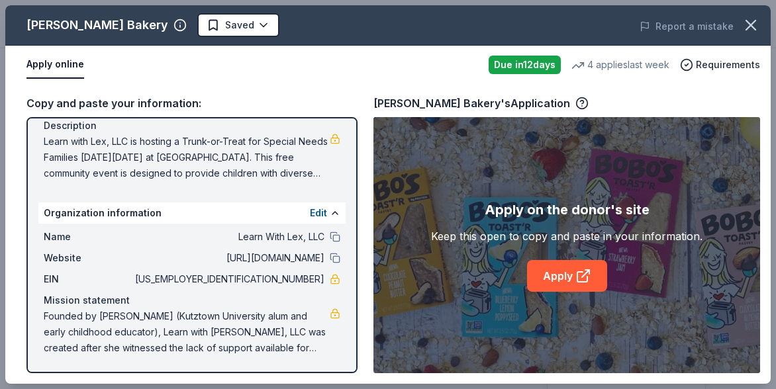
drag, startPoint x: 269, startPoint y: 278, endPoint x: 316, endPoint y: 277, distance: 47.0
click at [316, 277] on span "93-2045240" at bounding box center [228, 279] width 192 height 16
click at [748, 22] on icon "button" at bounding box center [750, 25] width 9 height 9
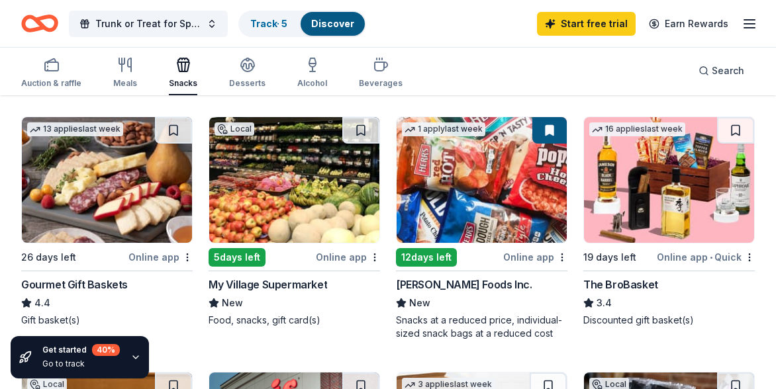
scroll to position [624, 0]
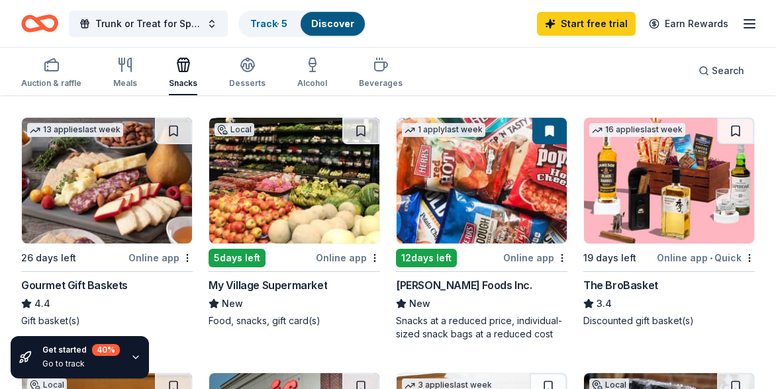
click at [476, 198] on img at bounding box center [481, 181] width 170 height 126
